Goal: Transaction & Acquisition: Book appointment/travel/reservation

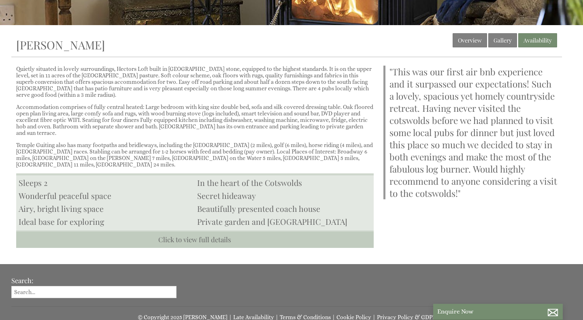
scroll to position [186, 0]
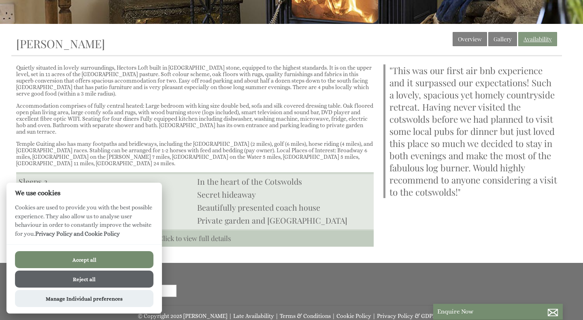
click at [532, 36] on link "Availability" at bounding box center [537, 39] width 39 height 14
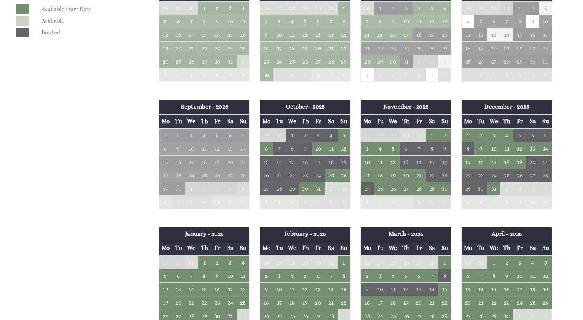
scroll to position [408, 0]
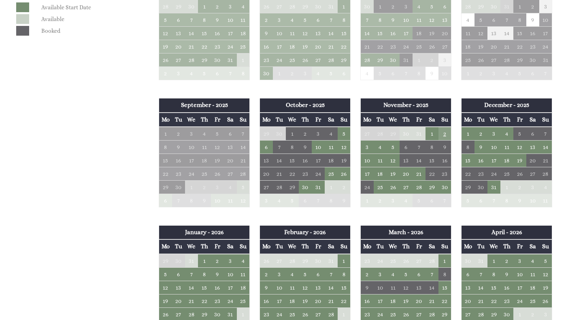
click at [447, 131] on td "2" at bounding box center [445, 134] width 13 height 14
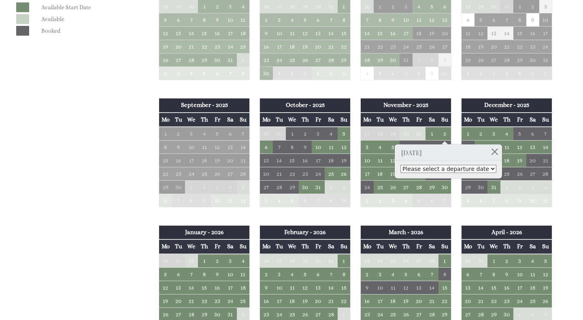
click at [469, 171] on select "Please select a departure date [DATE] - £375.00 [DATE] - £400.00" at bounding box center [449, 169] width 96 height 8
select select "book/6857430"
click at [369, 148] on td "3" at bounding box center [367, 146] width 13 height 13
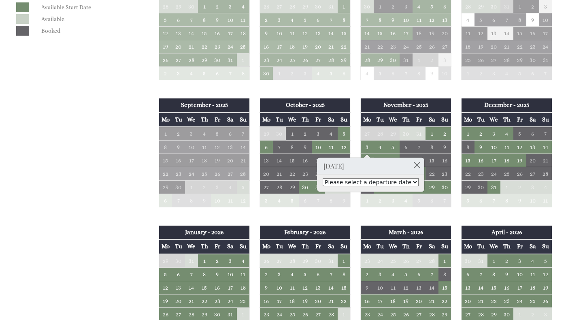
click at [388, 182] on select "Please select a departure date [DATE] - £375.00" at bounding box center [371, 182] width 96 height 8
select select "book/6857435"
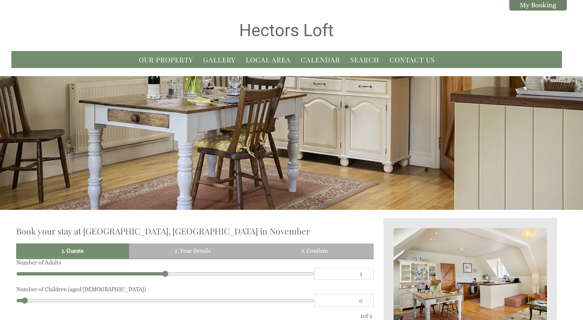
scroll to position [218, 0]
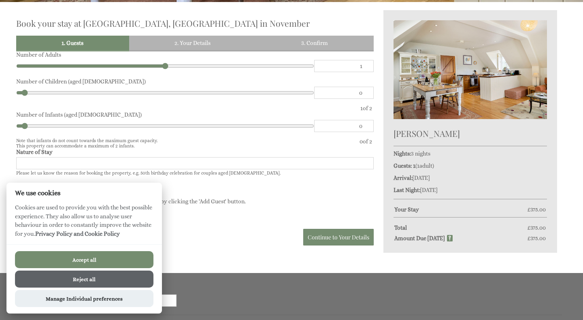
scroll to position [234, 0]
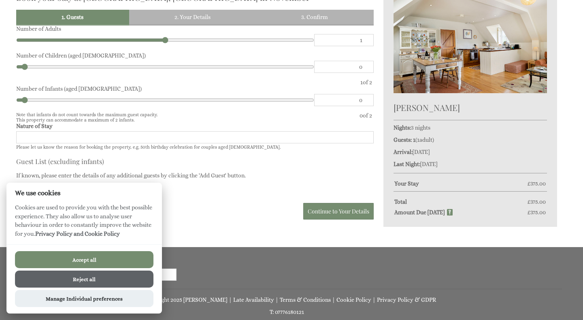
click at [108, 260] on button "Accept all" at bounding box center [84, 259] width 139 height 17
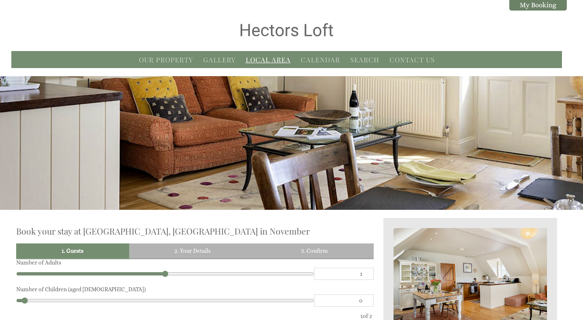
click at [279, 62] on link "Local Area" at bounding box center [268, 59] width 45 height 9
